Goal: Information Seeking & Learning: Learn about a topic

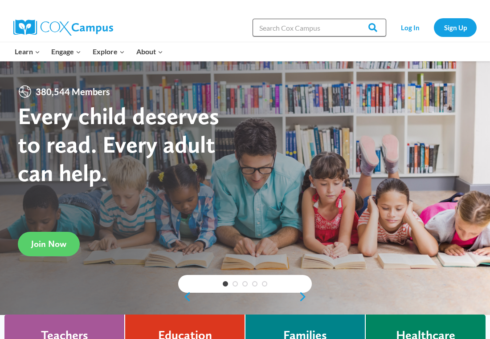
click at [267, 26] on input "Search in [URL][DOMAIN_NAME]" at bounding box center [320, 28] width 134 height 18
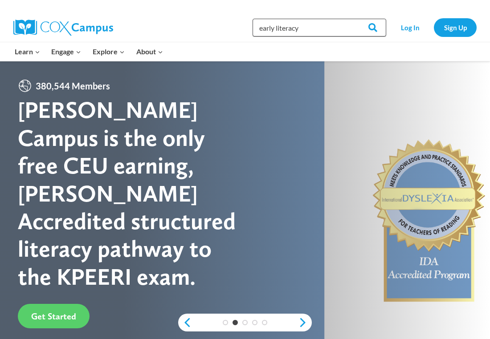
type input "early literacy"
click at [351, 19] on input "Search" at bounding box center [368, 28] width 35 height 18
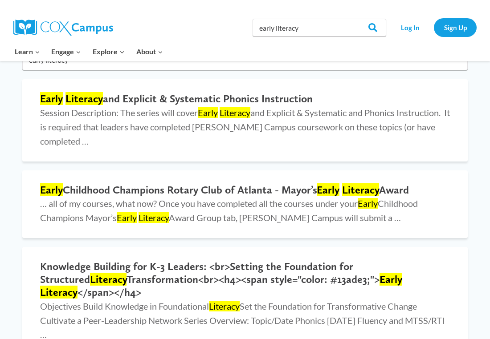
scroll to position [96, 0]
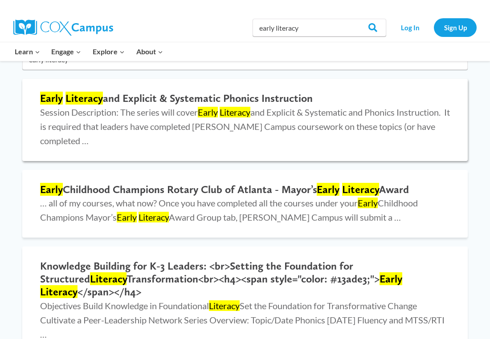
click at [175, 100] on h2 "Early Literacy and Explicit & Systematic Phonics Instruction" at bounding box center [245, 98] width 410 height 13
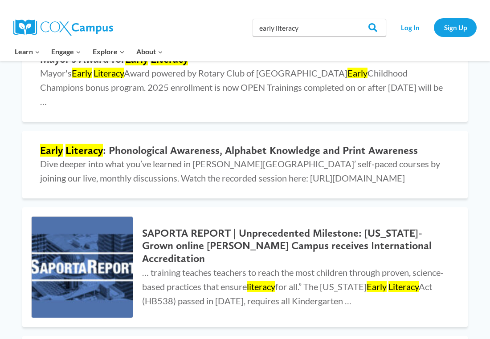
scroll to position [419, 0]
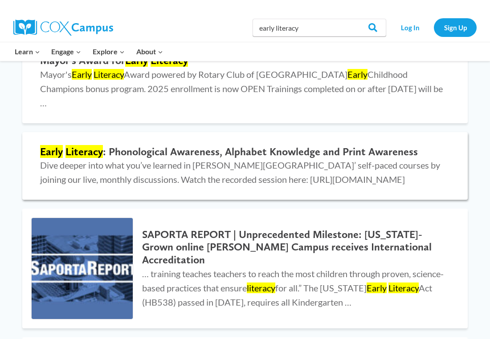
click at [220, 146] on h2 "Early Literacy : Phonological Awareness, Alphabet Knowledge and Print Awareness" at bounding box center [245, 152] width 410 height 13
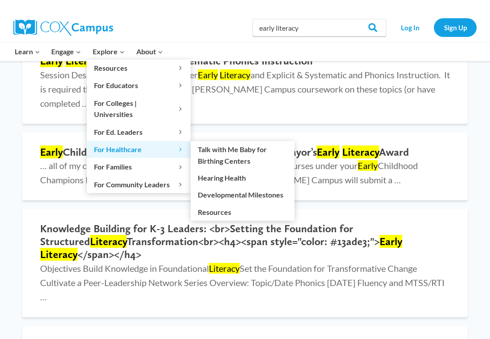
scroll to position [134, 0]
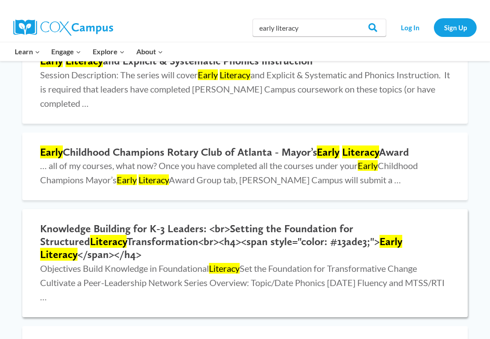
click at [140, 240] on h2 "Knowledge Building for K-3 Leaders: <br>Setting the Foundation for Structured L…" at bounding box center [245, 242] width 410 height 38
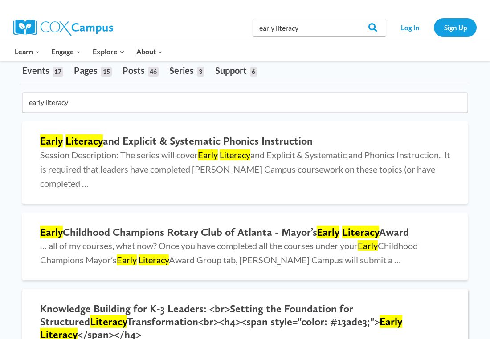
scroll to position [0, 0]
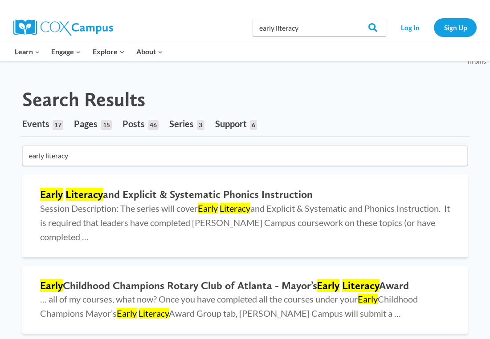
click at [81, 28] on img at bounding box center [63, 28] width 100 height 16
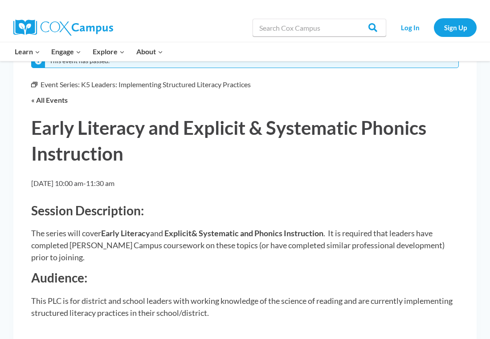
scroll to position [39, 0]
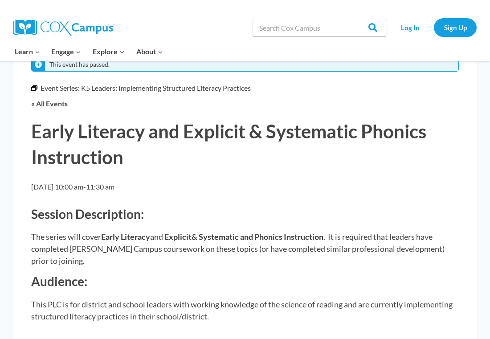
drag, startPoint x: 0, startPoint y: 0, endPoint x: 14, endPoint y: 38, distance: 40.7
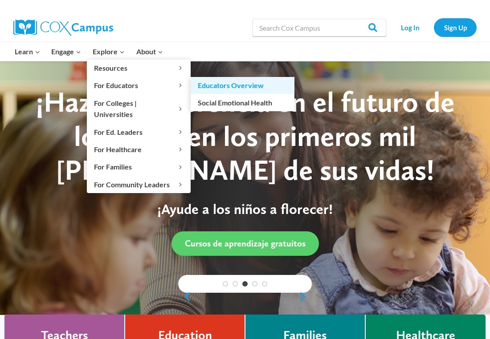
click at [212, 83] on link "Educators Overview" at bounding box center [243, 85] width 104 height 17
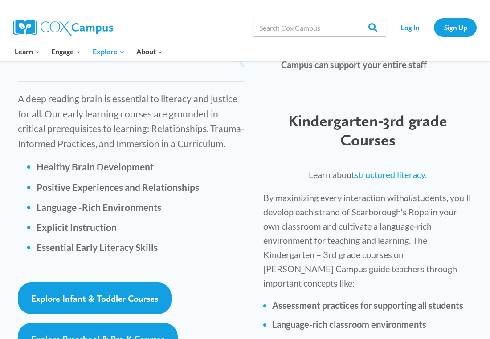
scroll to position [1349, 0]
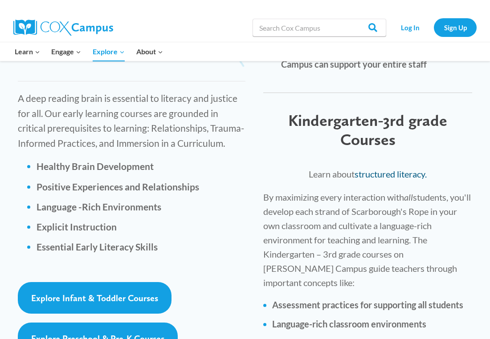
click at [375, 169] on link "structured literacy." at bounding box center [391, 174] width 72 height 11
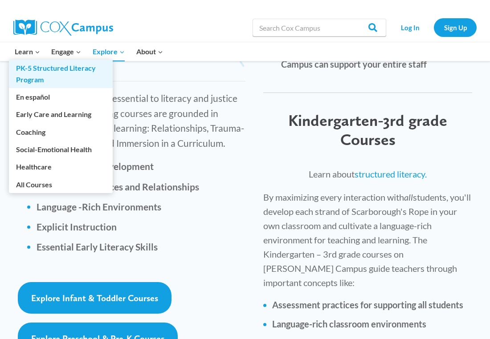
click at [27, 69] on link "PK-5 Structured Literacy Program" at bounding box center [61, 74] width 104 height 29
